Goal: Check status: Check status

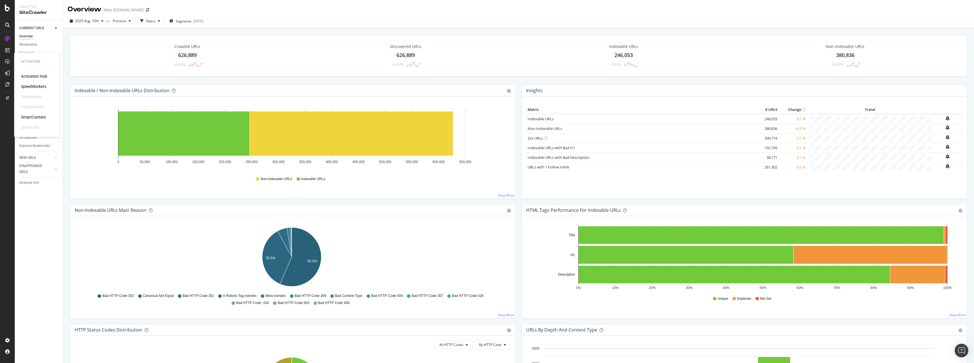
click at [42, 87] on div "SpeedWorkers" at bounding box center [33, 87] width 25 height 6
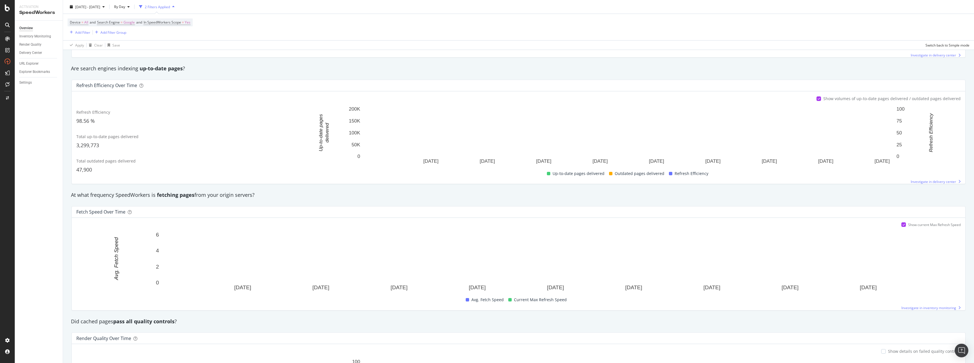
scroll to position [255, 0]
